Goal: Task Accomplishment & Management: Manage account settings

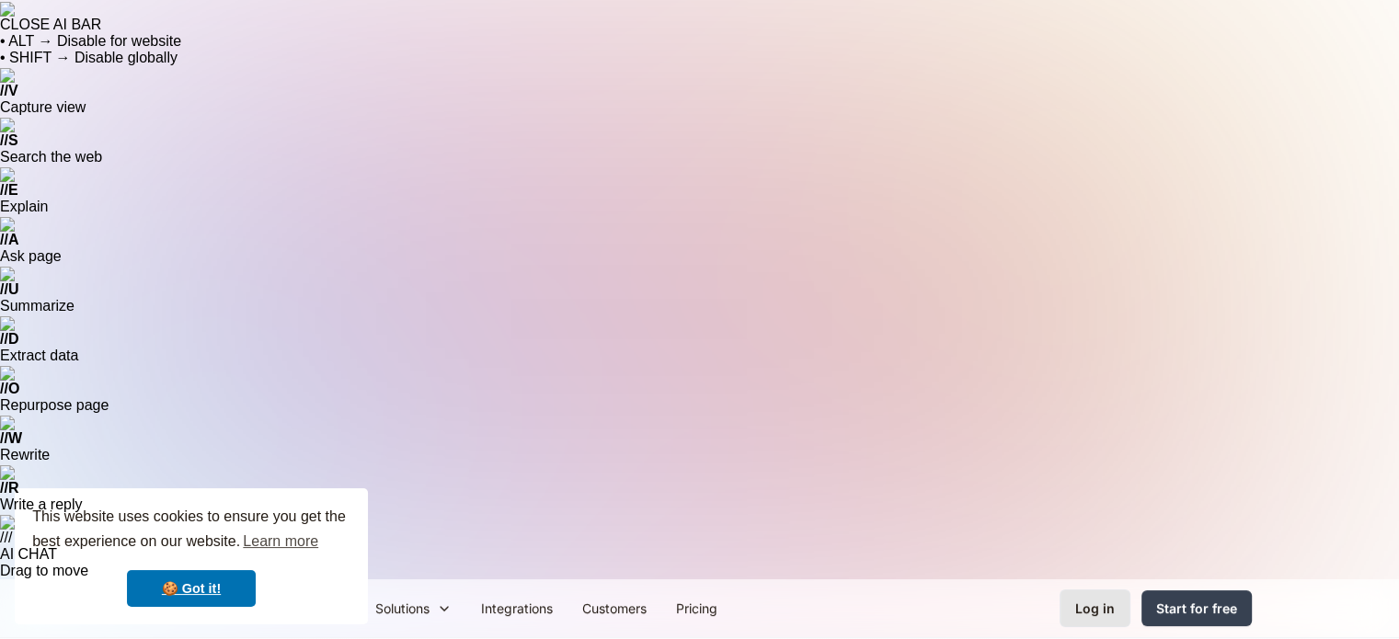
click at [1076, 590] on link "Log in" at bounding box center [1095, 609] width 71 height 38
